Goal: Check status

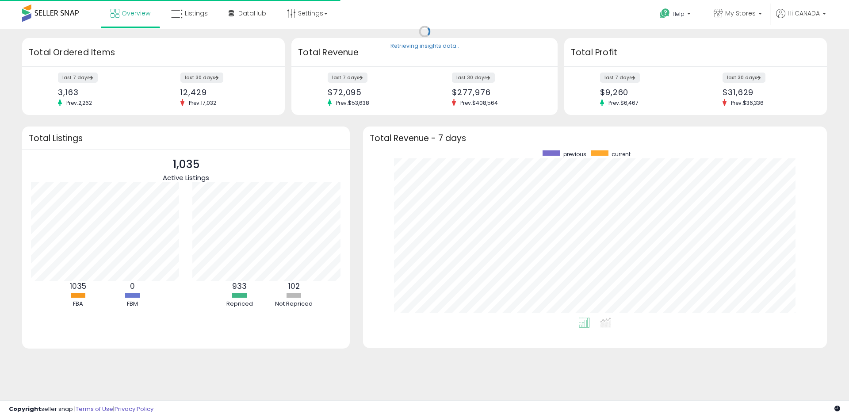
scroll to position [167, 446]
click at [739, 15] on span "My Stores" at bounding box center [740, 13] width 31 height 9
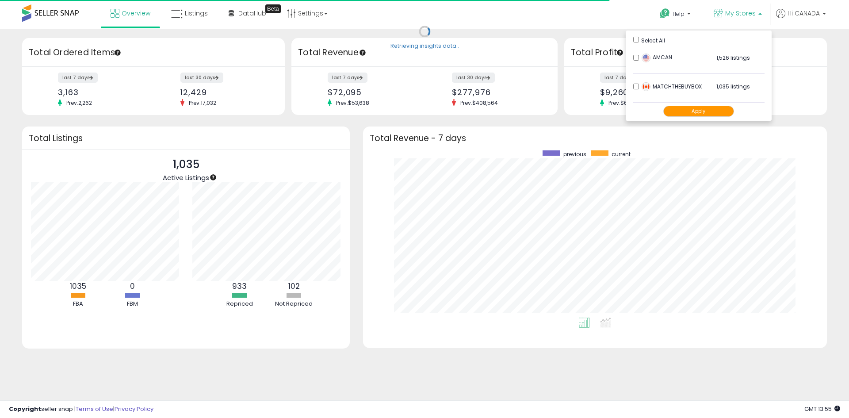
click at [691, 114] on button "Apply" at bounding box center [698, 111] width 71 height 11
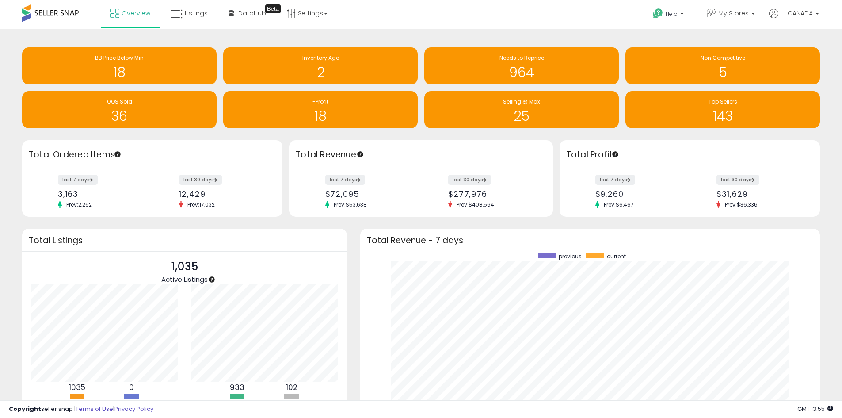
click at [639, 174] on div "last 7 days $9,260 Prev: $6,467 last 30 days $31,629 Prev: $36,336" at bounding box center [690, 193] width 260 height 48
click at [630, 176] on label "last 7 days" at bounding box center [616, 179] width 41 height 11
click at [623, 177] on label "last 7 days" at bounding box center [616, 179] width 41 height 11
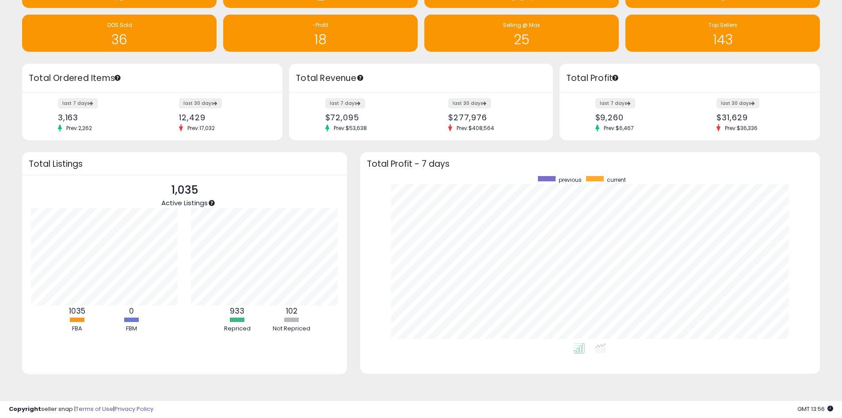
scroll to position [77, 0]
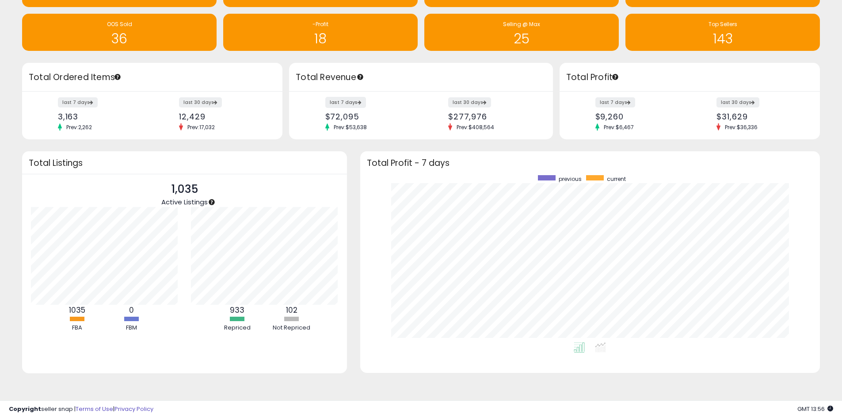
click at [332, 103] on label "last 7 days" at bounding box center [345, 102] width 41 height 11
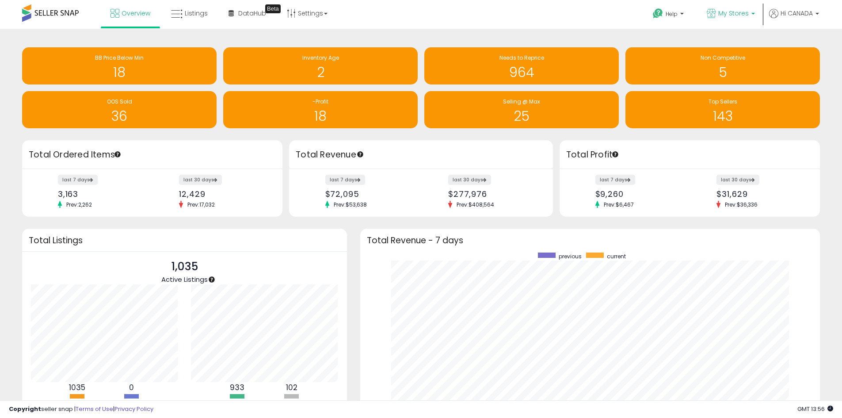
click at [744, 10] on span "My Stores" at bounding box center [733, 13] width 31 height 9
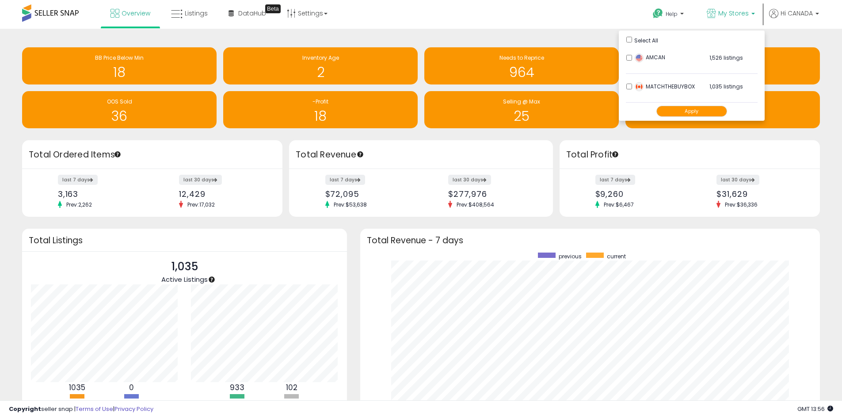
click at [693, 112] on button "Apply" at bounding box center [692, 111] width 71 height 11
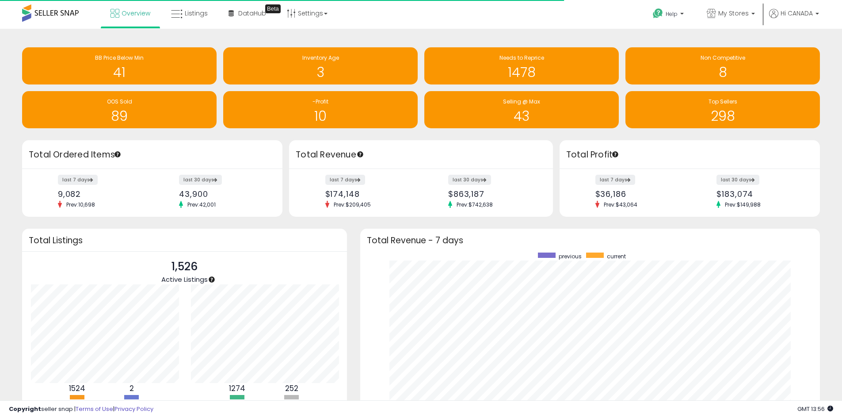
scroll to position [441964, 441689]
click at [619, 178] on label "last 7 days" at bounding box center [616, 179] width 41 height 11
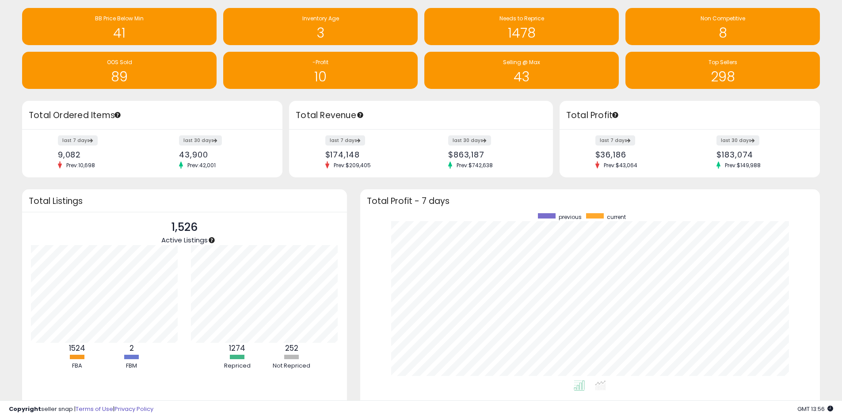
scroll to position [77, 0]
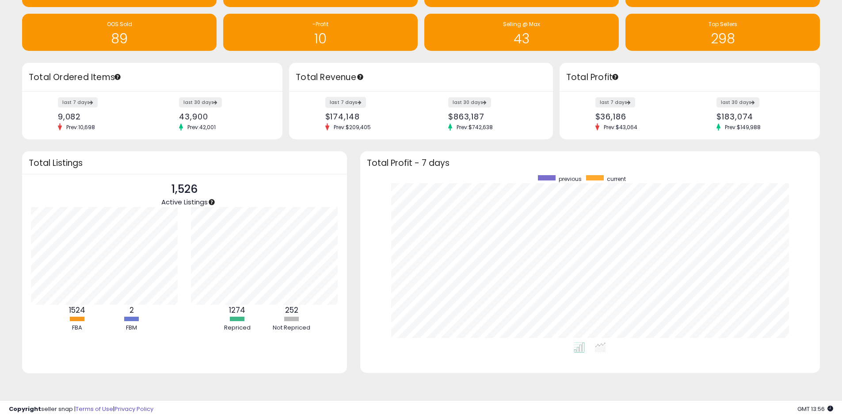
click at [346, 102] on label "last 7 days" at bounding box center [345, 102] width 41 height 11
click at [623, 101] on label "last 7 days" at bounding box center [616, 102] width 41 height 11
click at [340, 103] on label "last 7 days" at bounding box center [345, 102] width 41 height 11
